Goal: Book appointment/travel/reservation

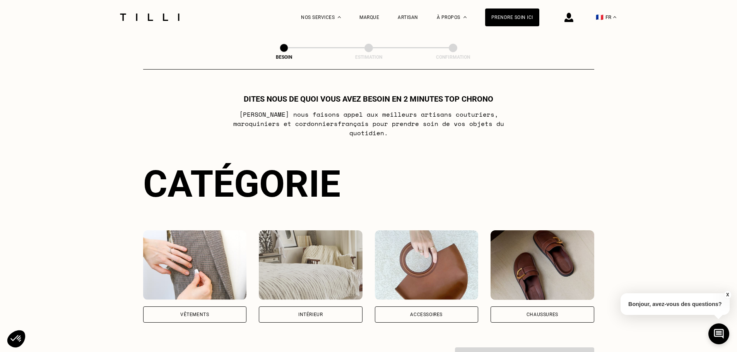
click at [302, 313] on div "Intérieur" at bounding box center [310, 315] width 24 height 5
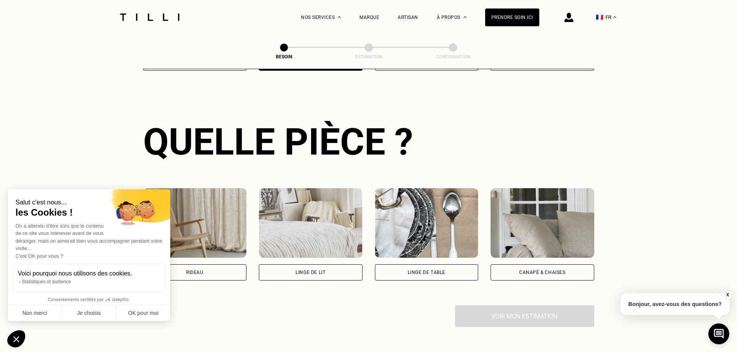
scroll to position [253, 0]
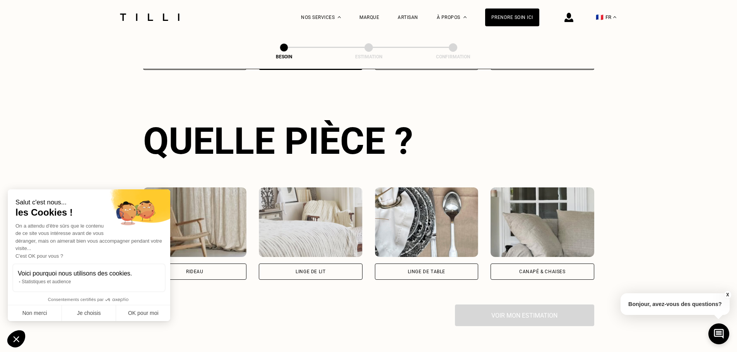
click at [202, 270] on div "Rideau" at bounding box center [194, 272] width 17 height 5
select select "FR"
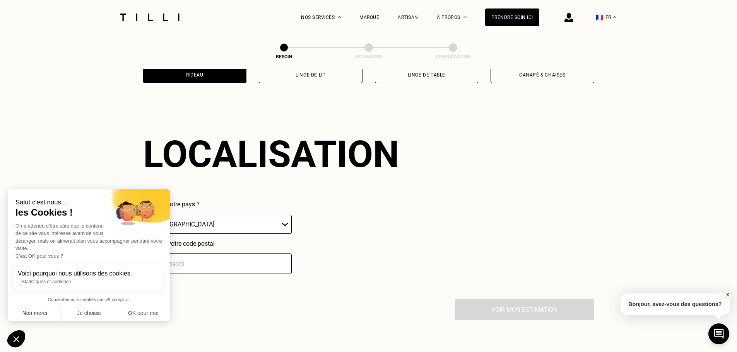
scroll to position [464, 0]
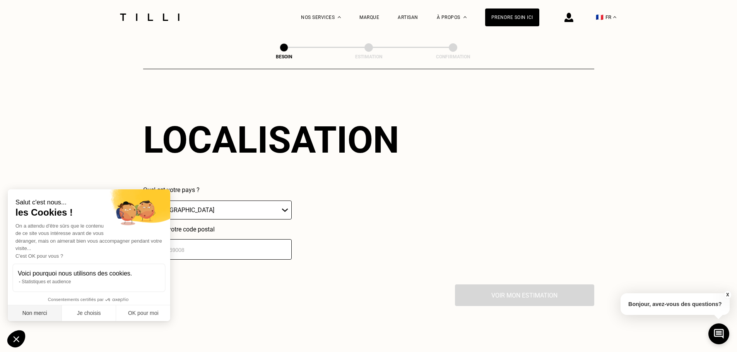
click at [35, 310] on button "Non merci" at bounding box center [35, 314] width 54 height 16
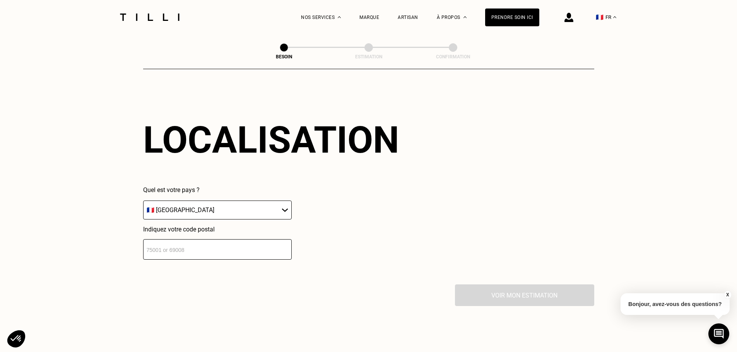
click at [215, 204] on select "🇩🇪 [GEOGRAPHIC_DATA] 🇦🇹 [GEOGRAPHIC_DATA] 🇧🇪 [GEOGRAPHIC_DATA] 🇧🇬 Bulgarie 🇨🇾 C…" at bounding box center [217, 210] width 149 height 19
click at [197, 254] on div "Localisation Quel est votre pays ? 🇩🇪 [GEOGRAPHIC_DATA] 🇦🇹 [GEOGRAPHIC_DATA] 🇧🇪…" at bounding box center [368, 189] width 451 height 191
click at [198, 248] on input "number" at bounding box center [217, 249] width 149 height 21
type input "77185"
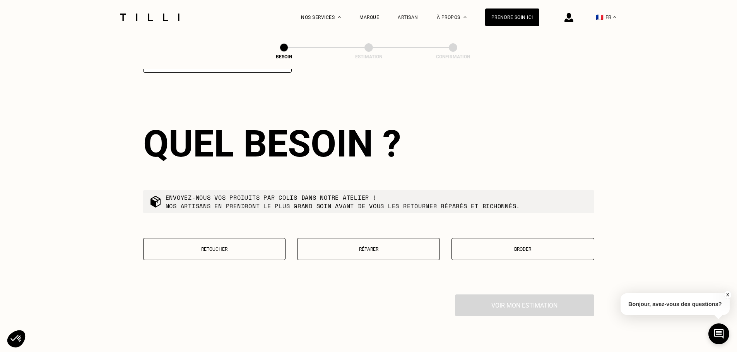
scroll to position [656, 0]
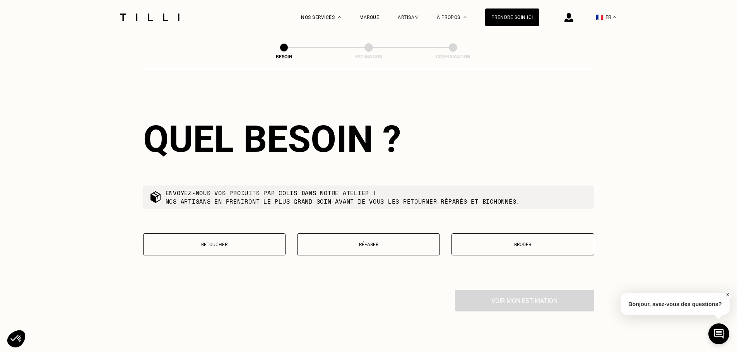
click at [241, 247] on button "Retoucher" at bounding box center [214, 245] width 143 height 22
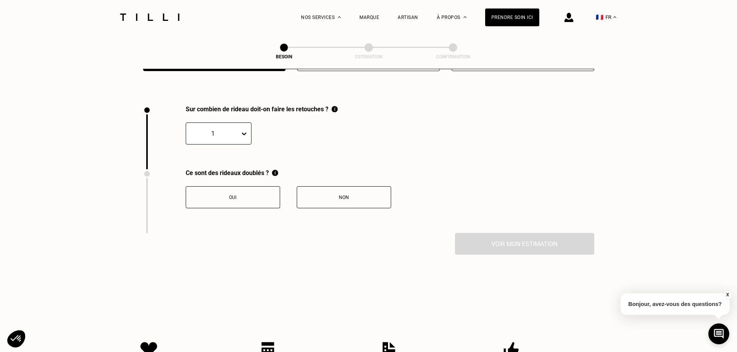
scroll to position [855, 0]
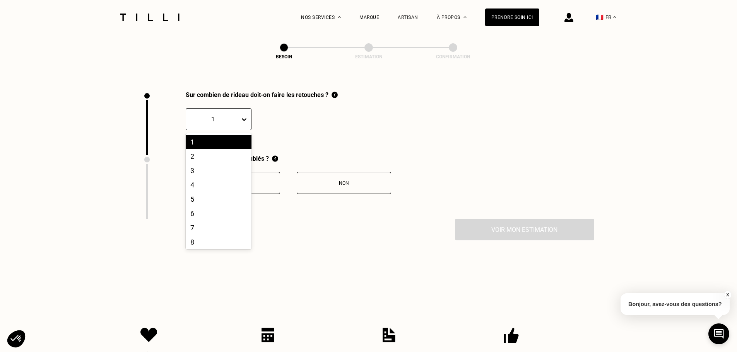
click at [243, 122] on div at bounding box center [245, 119] width 11 height 21
click at [201, 179] on div "12" at bounding box center [219, 183] width 66 height 14
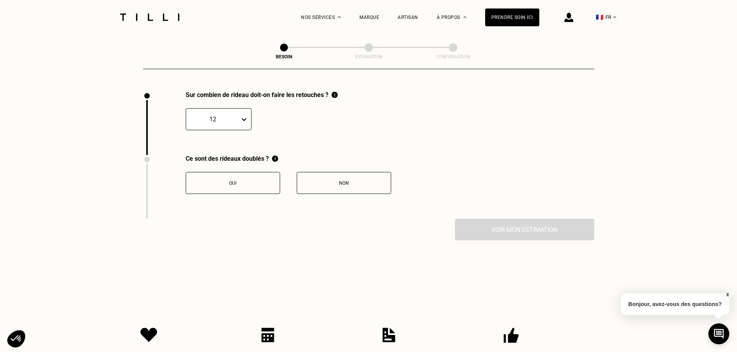
click at [301, 181] on div "Non" at bounding box center [344, 183] width 86 height 5
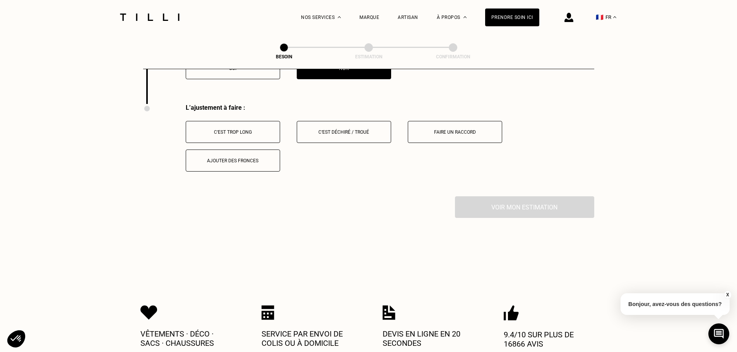
scroll to position [983, 0]
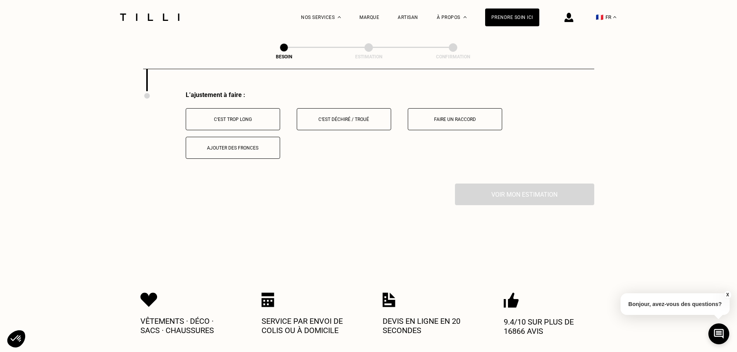
click at [268, 117] on div "C‘est trop long" at bounding box center [233, 119] width 86 height 5
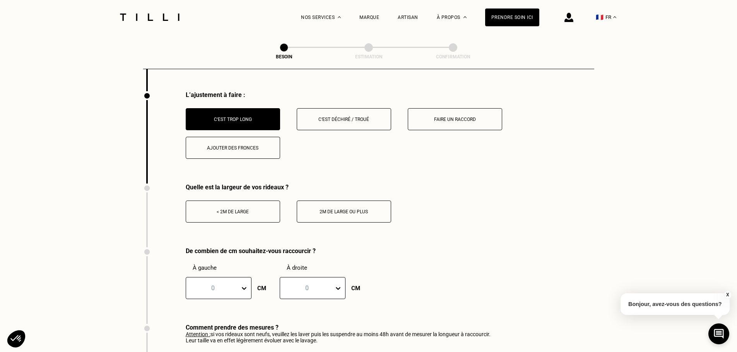
click at [266, 209] on div "< 2m de large" at bounding box center [233, 211] width 86 height 5
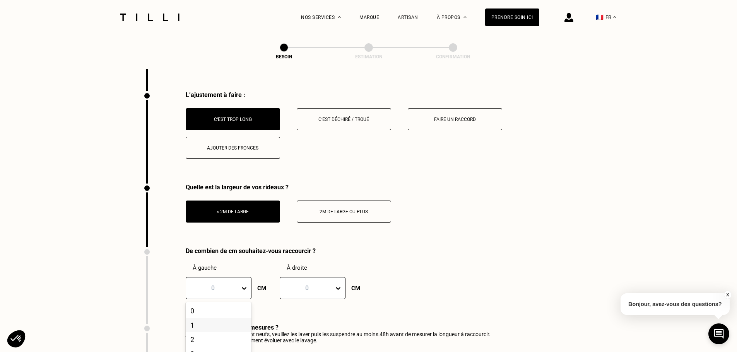
scroll to position [1048, 0]
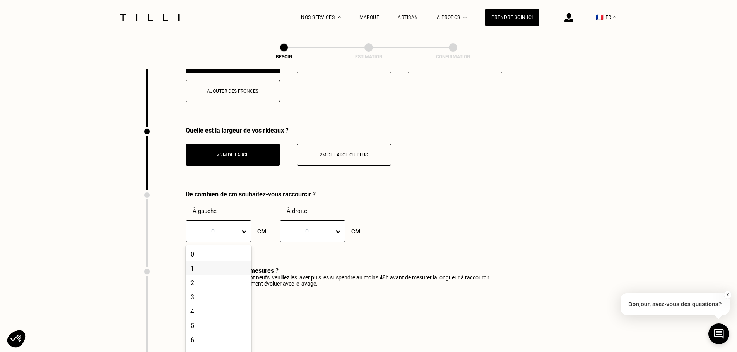
click at [245, 243] on div "101 results available. Use Up and Down to choose options, press Enter to select…" at bounding box center [219, 231] width 66 height 22
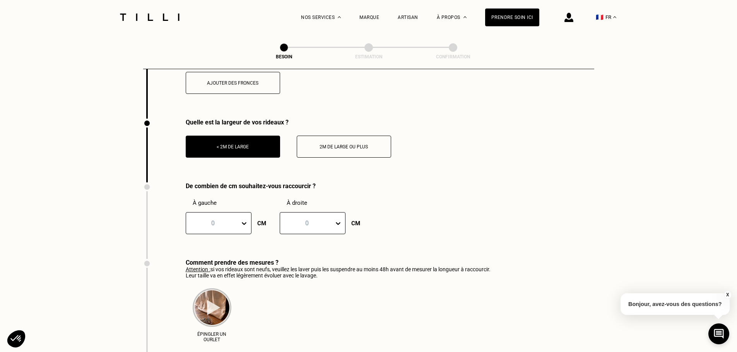
click at [330, 261] on div "Comment prendre des mesures ?" at bounding box center [338, 262] width 305 height 7
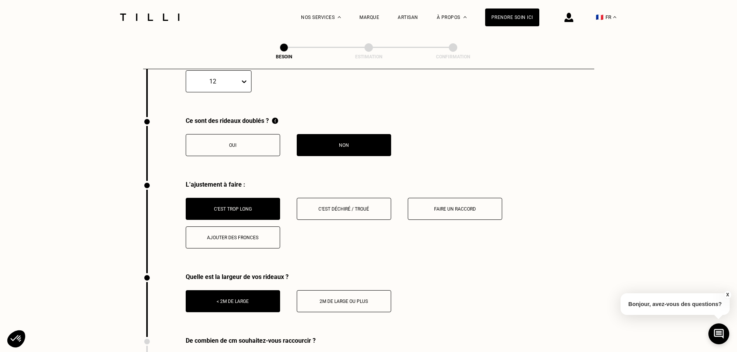
click at [472, 208] on button "Faire un raccord" at bounding box center [455, 209] width 94 height 22
click at [258, 210] on button "C‘est trop long" at bounding box center [233, 209] width 94 height 22
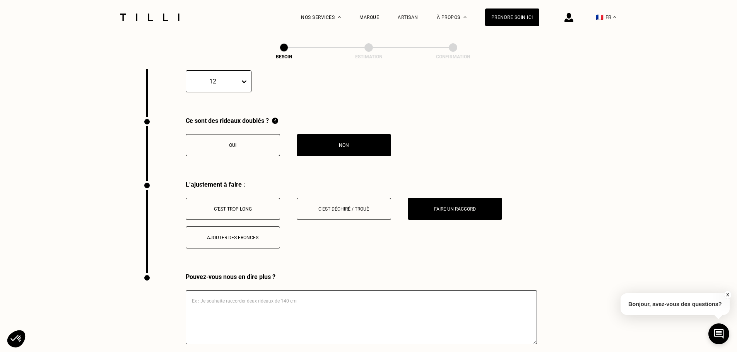
click at [227, 201] on button "C‘est trop long" at bounding box center [233, 209] width 94 height 22
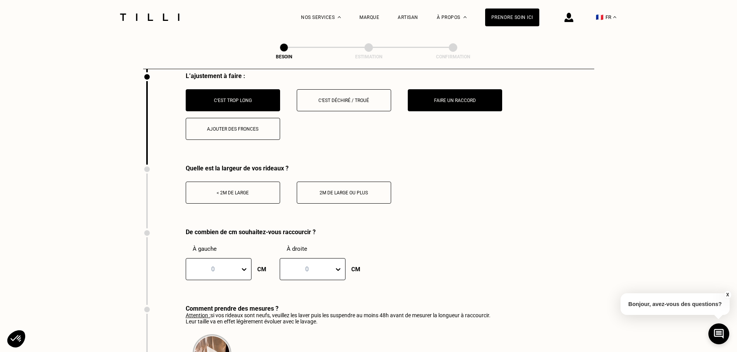
scroll to position [1156, 0]
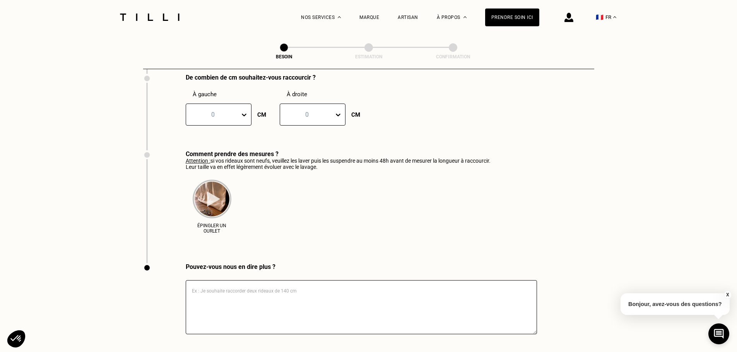
click at [201, 189] on img at bounding box center [212, 199] width 39 height 39
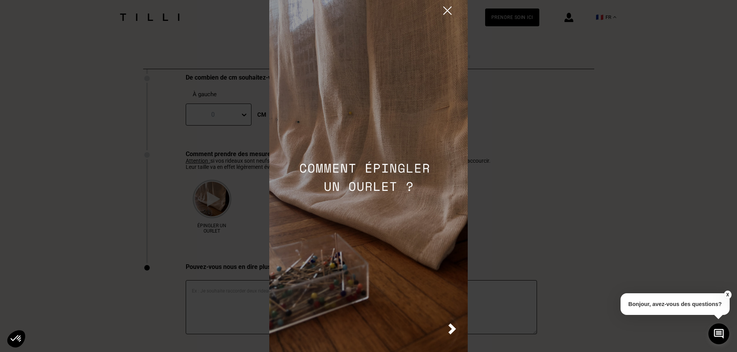
click at [448, 326] on img at bounding box center [368, 176] width 198 height 352
click at [451, 321] on img at bounding box center [368, 176] width 198 height 352
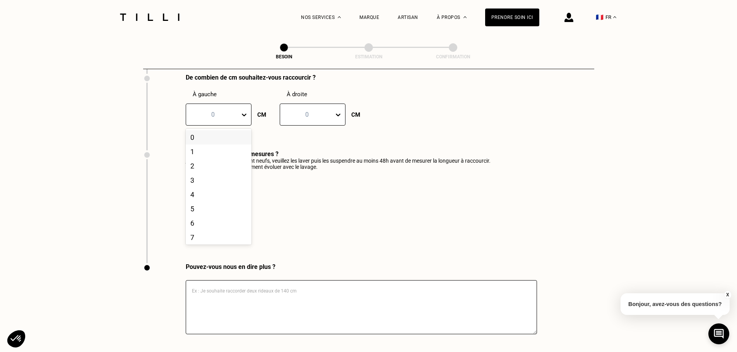
click at [222, 113] on div at bounding box center [213, 114] width 46 height 9
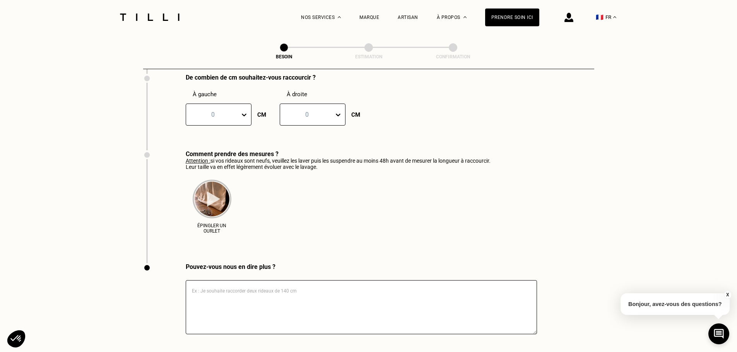
click at [266, 178] on div "Épingler un ourlet" at bounding box center [338, 204] width 305 height 68
click at [267, 306] on textarea at bounding box center [361, 307] width 351 height 54
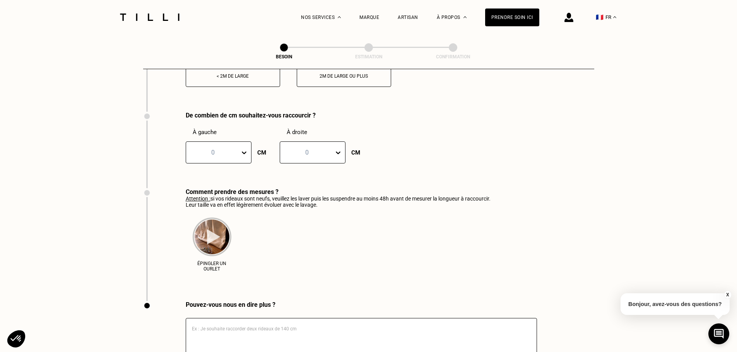
scroll to position [1002, 0]
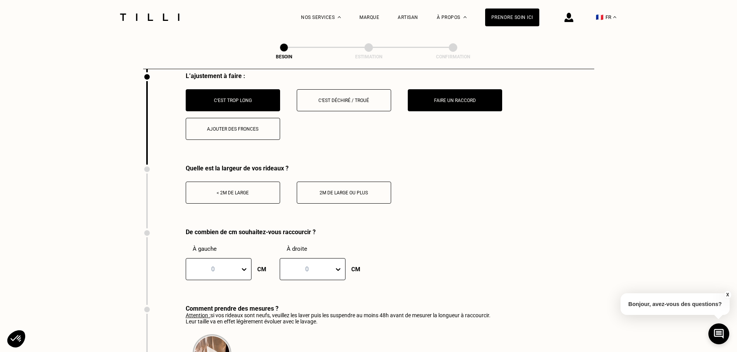
click at [261, 12] on div "La Méthode Retoucherie Maroquinerie Broderie Cordonnerie Nos prix Nos services …" at bounding box center [368, 17] width 503 height 34
click at [250, 98] on div "C‘est trop long" at bounding box center [233, 100] width 86 height 5
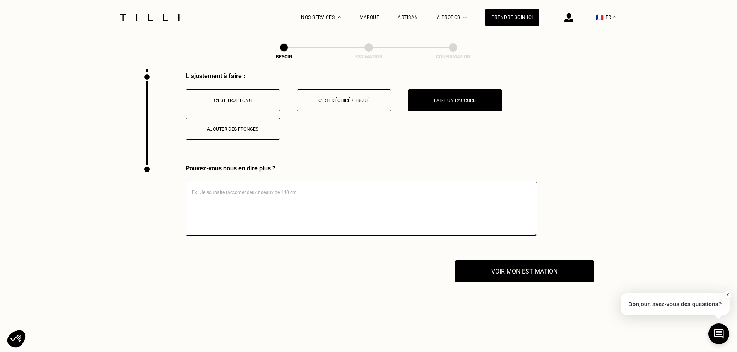
click at [428, 89] on button "Faire un raccord" at bounding box center [455, 100] width 94 height 22
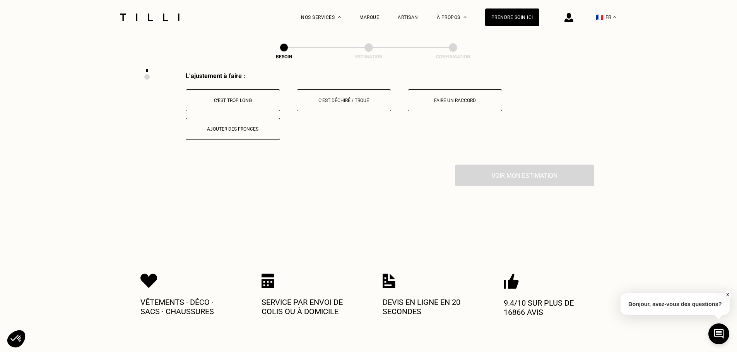
click at [234, 100] on button "C‘est trop long" at bounding box center [233, 100] width 94 height 22
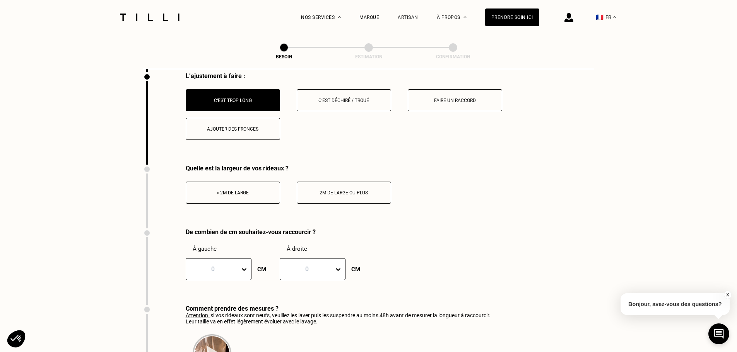
click at [253, 194] on button "< 2m de large" at bounding box center [233, 193] width 94 height 22
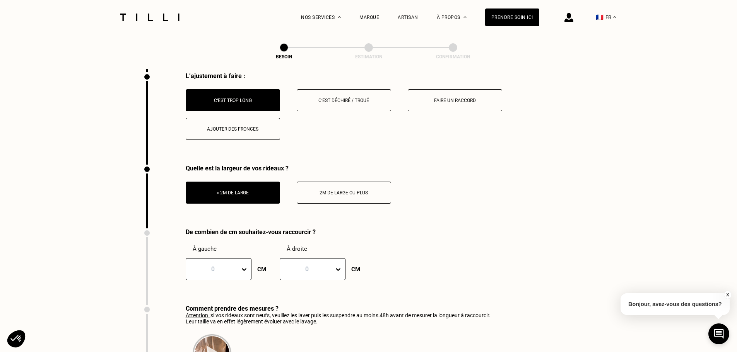
scroll to position [1156, 0]
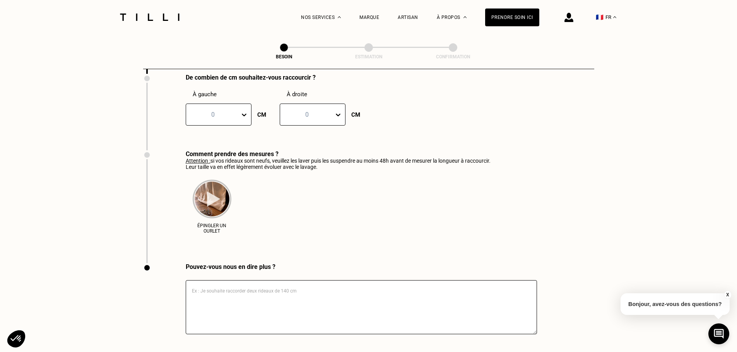
click at [318, 304] on textarea at bounding box center [361, 307] width 351 height 54
click at [310, 313] on textarea at bounding box center [361, 307] width 351 height 54
type textarea "Il faut"
drag, startPoint x: 232, startPoint y: 293, endPoint x: 164, endPoint y: 298, distance: 68.7
click at [164, 298] on div "Pouvez-vous nous en dire plus ? Il faut" at bounding box center [340, 311] width 394 height 96
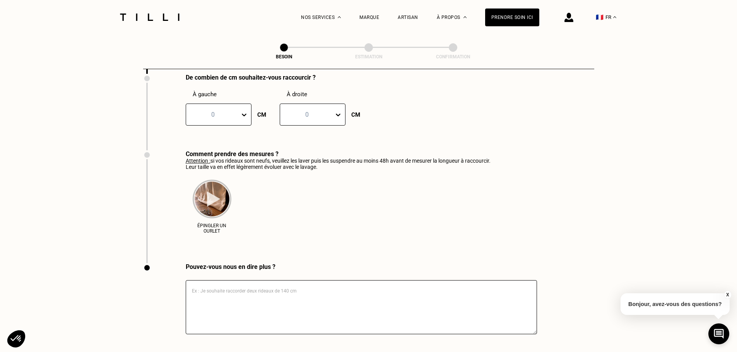
click at [226, 113] on div at bounding box center [213, 114] width 46 height 9
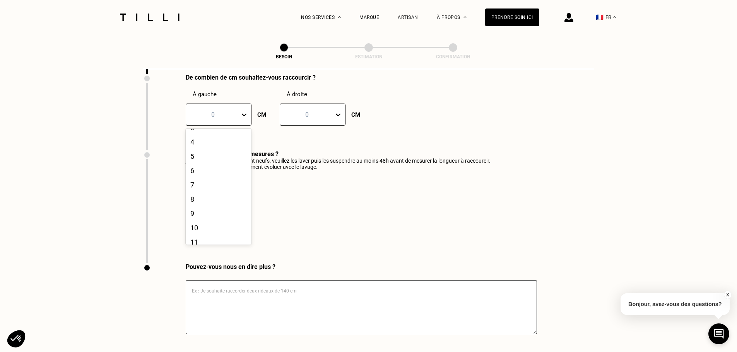
scroll to position [100, 0]
click at [213, 178] on div "10" at bounding box center [219, 180] width 66 height 14
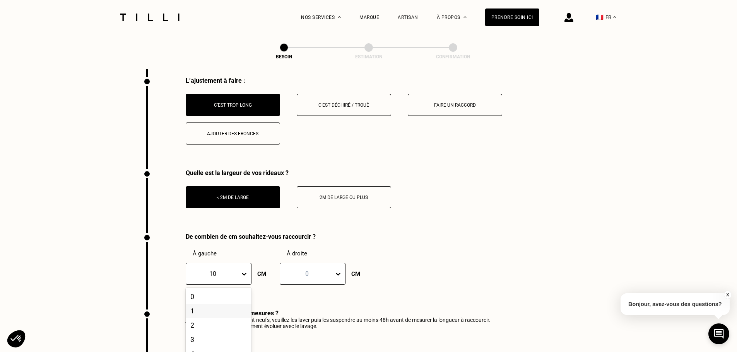
scroll to position [1048, 0]
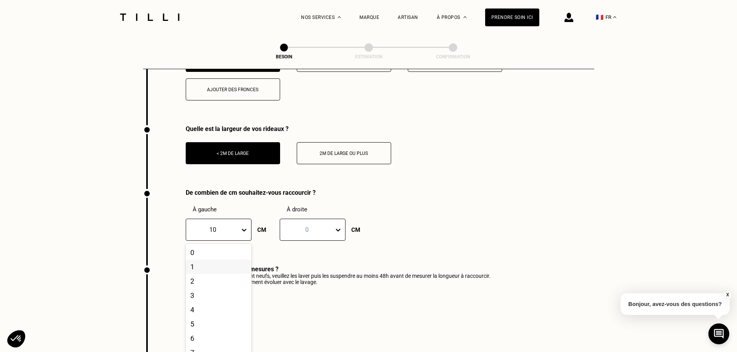
click at [244, 241] on div "option 10, selected. 101 results available. Use Up and Down to choose options, …" at bounding box center [219, 230] width 66 height 22
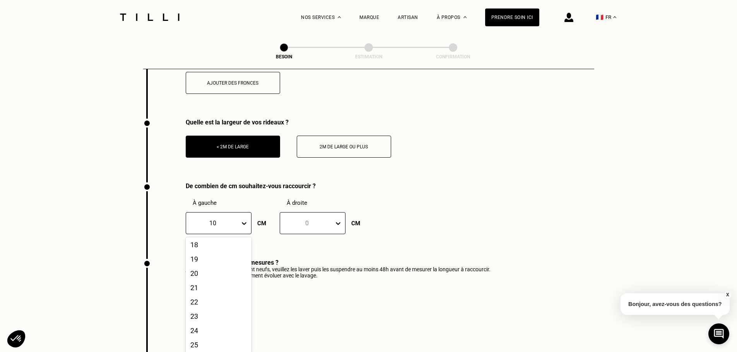
scroll to position [267, 0]
click at [223, 265] on div "20" at bounding box center [219, 265] width 66 height 14
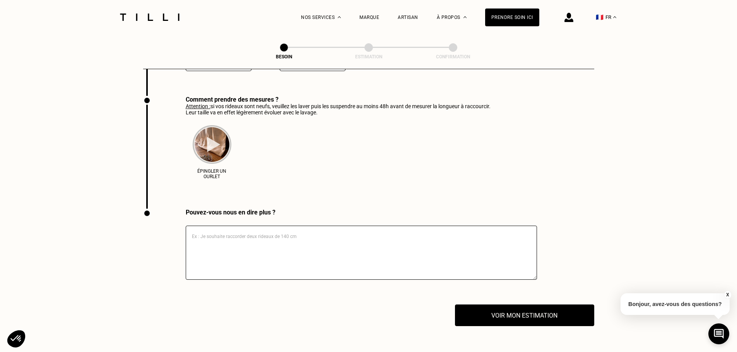
scroll to position [1231, 0]
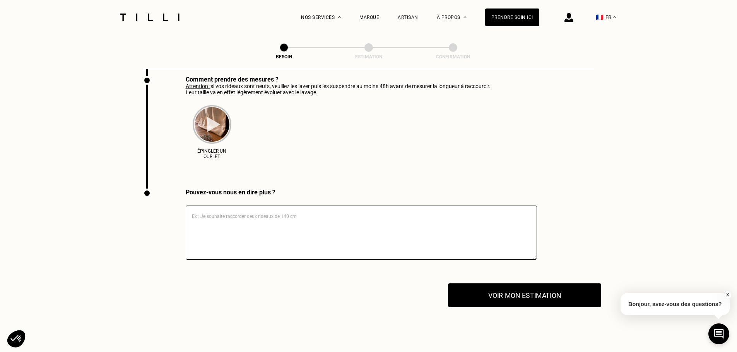
click at [514, 293] on button "Voir mon estimation" at bounding box center [524, 296] width 153 height 24
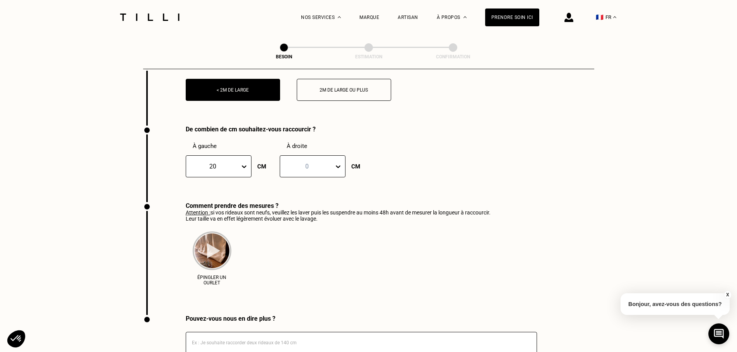
scroll to position [1123, 0]
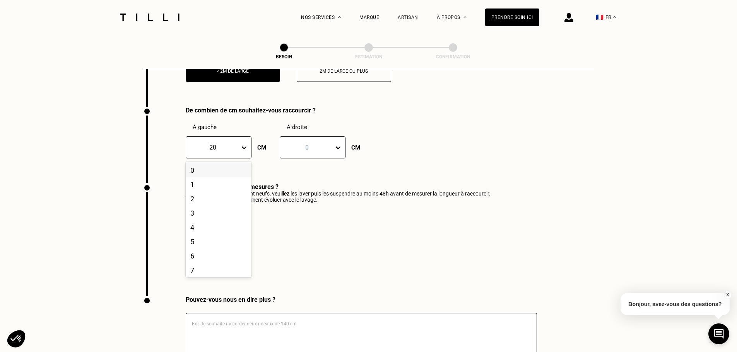
click at [243, 144] on icon at bounding box center [244, 148] width 8 height 8
click at [216, 179] on div "1" at bounding box center [219, 185] width 66 height 14
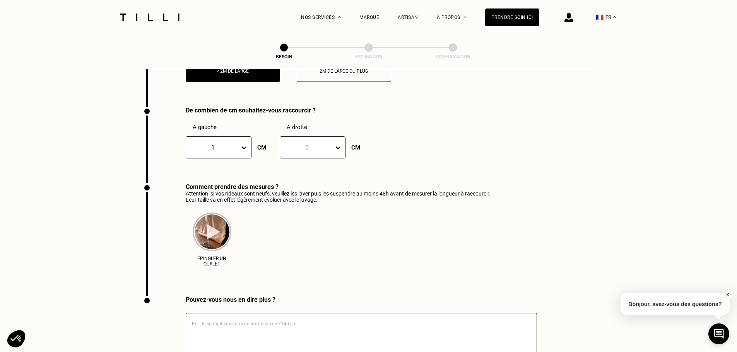
scroll to position [1278, 0]
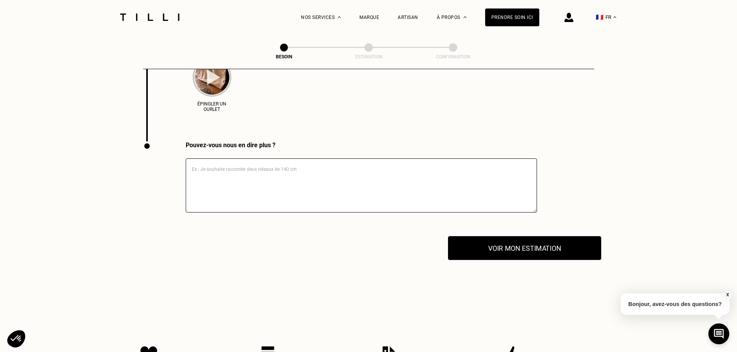
click at [477, 251] on button "Voir mon estimation" at bounding box center [524, 248] width 153 height 24
